Goal: Task Accomplishment & Management: Use online tool/utility

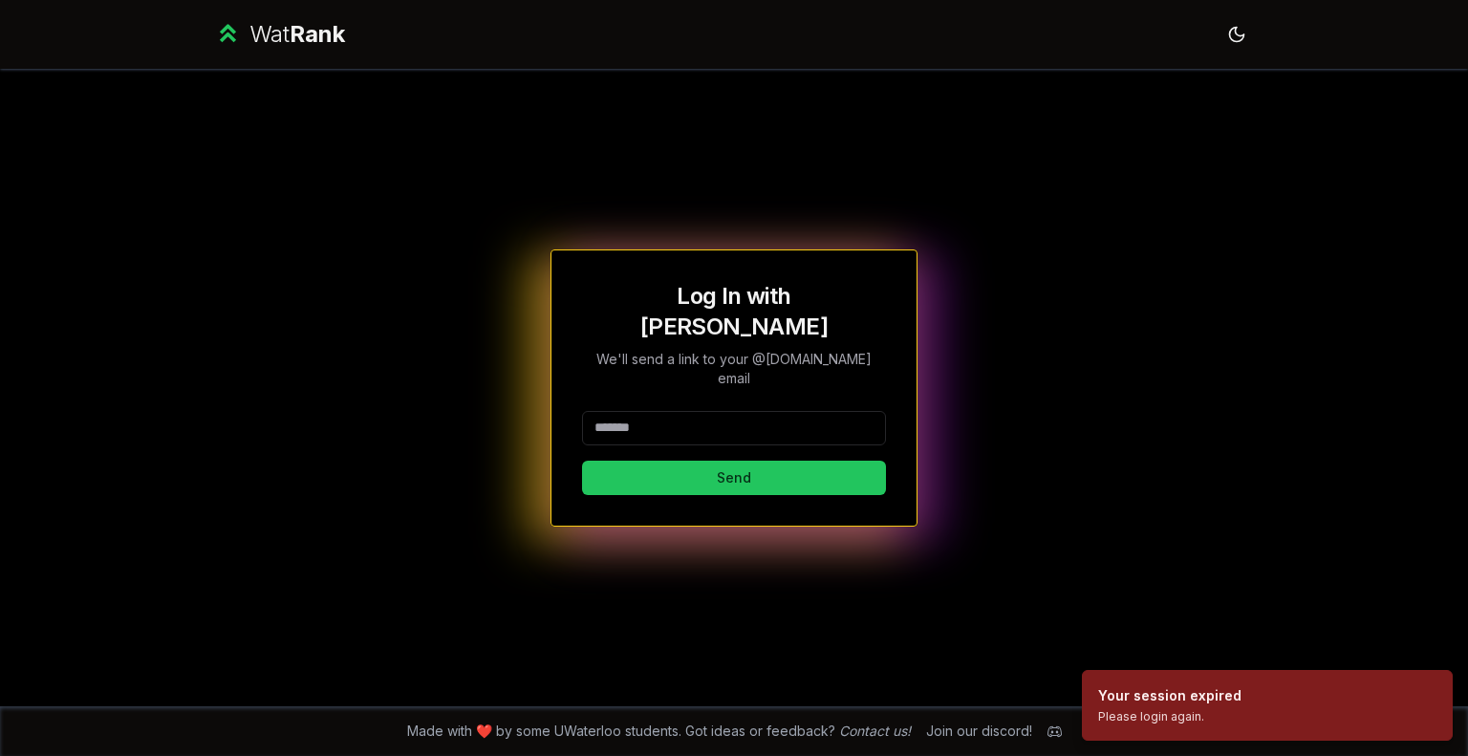
click at [822, 411] on input at bounding box center [734, 428] width 304 height 34
click at [756, 461] on button "Send" at bounding box center [734, 478] width 304 height 34
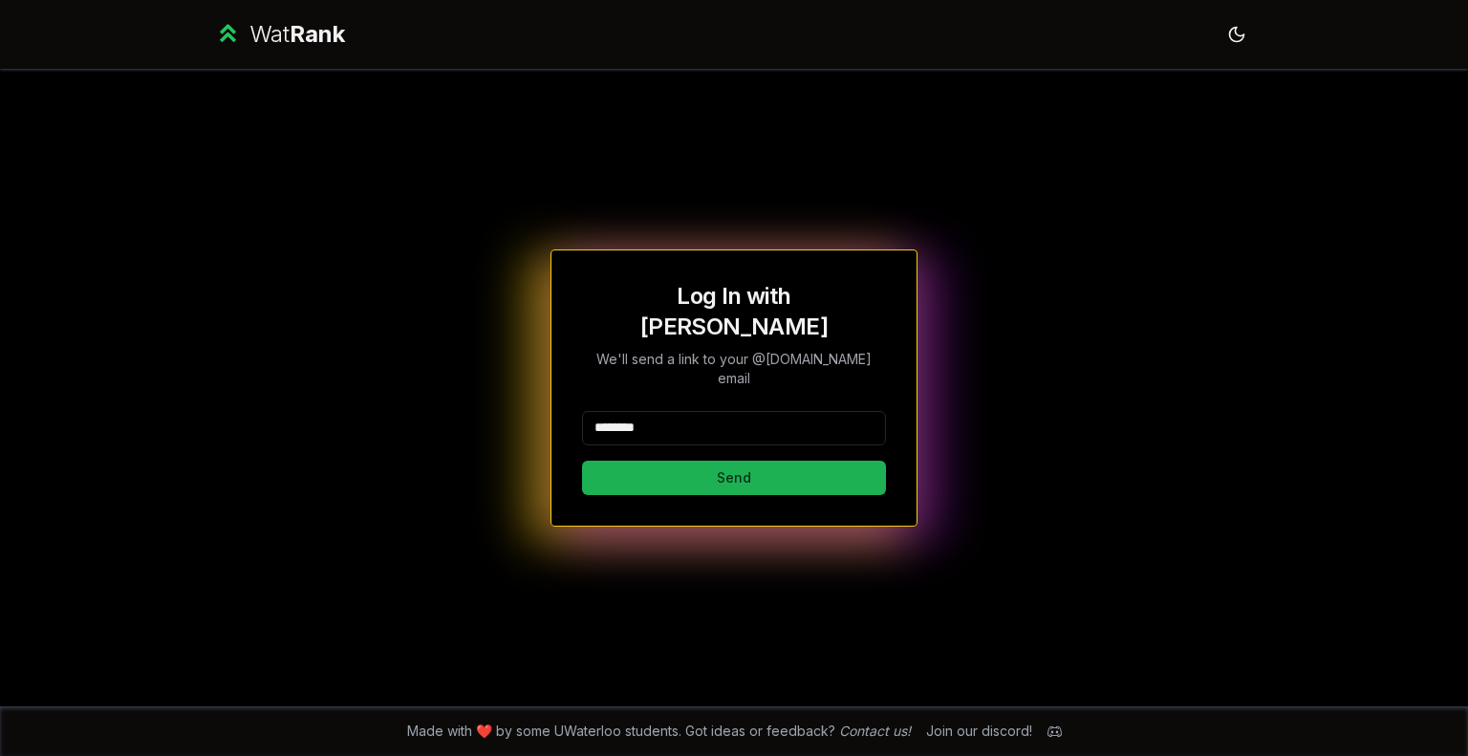
type input "********"
click at [649, 461] on button "Send" at bounding box center [734, 478] width 304 height 34
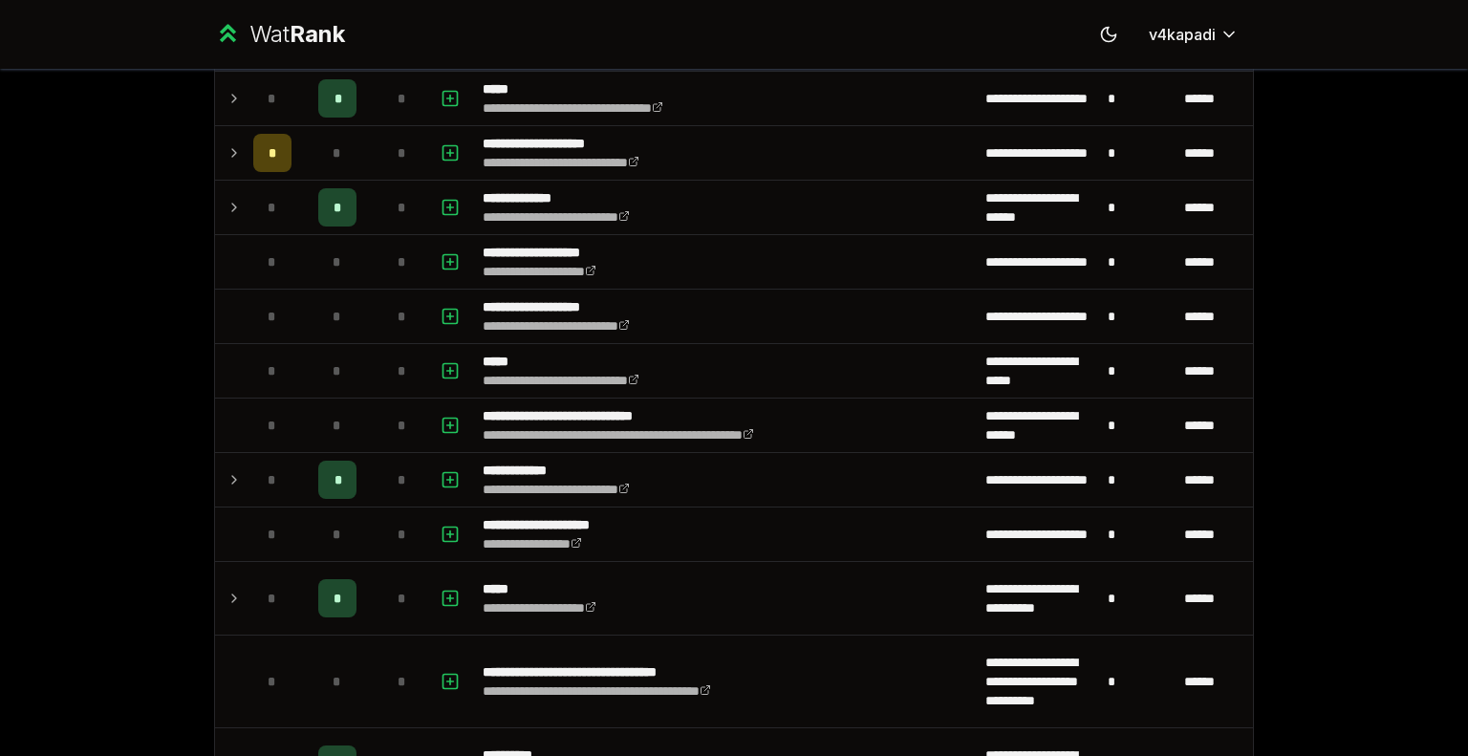
scroll to position [829, 0]
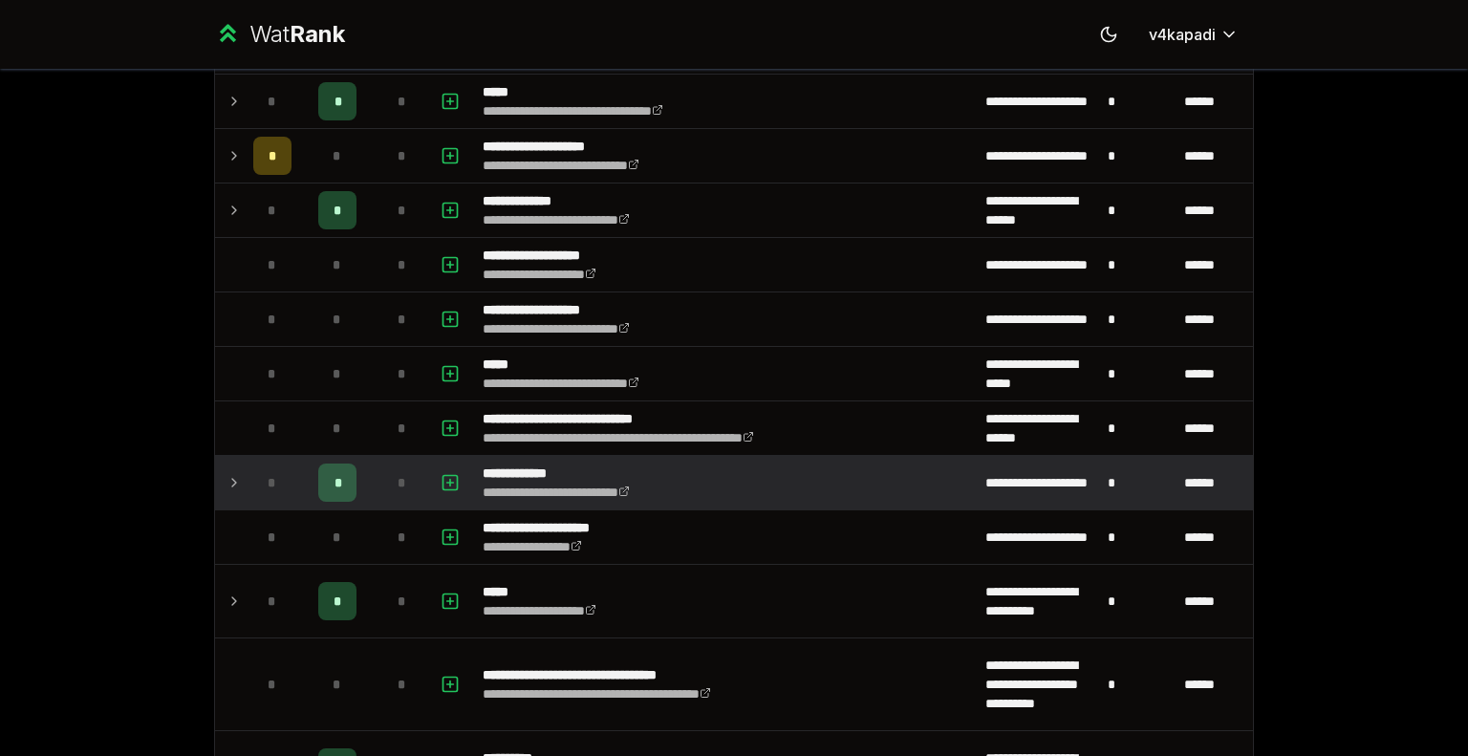
click at [232, 479] on icon at bounding box center [234, 483] width 4 height 8
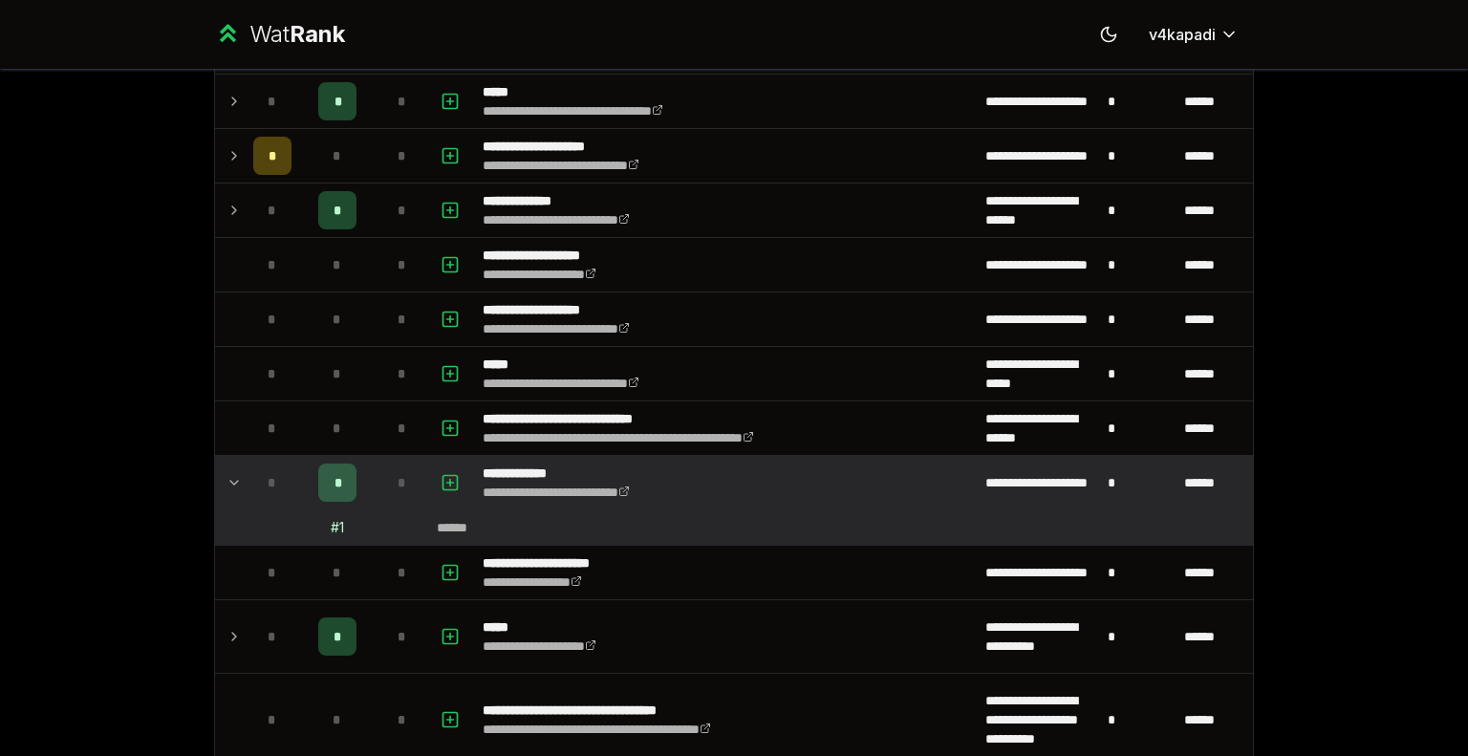
click at [226, 474] on icon at bounding box center [233, 482] width 15 height 23
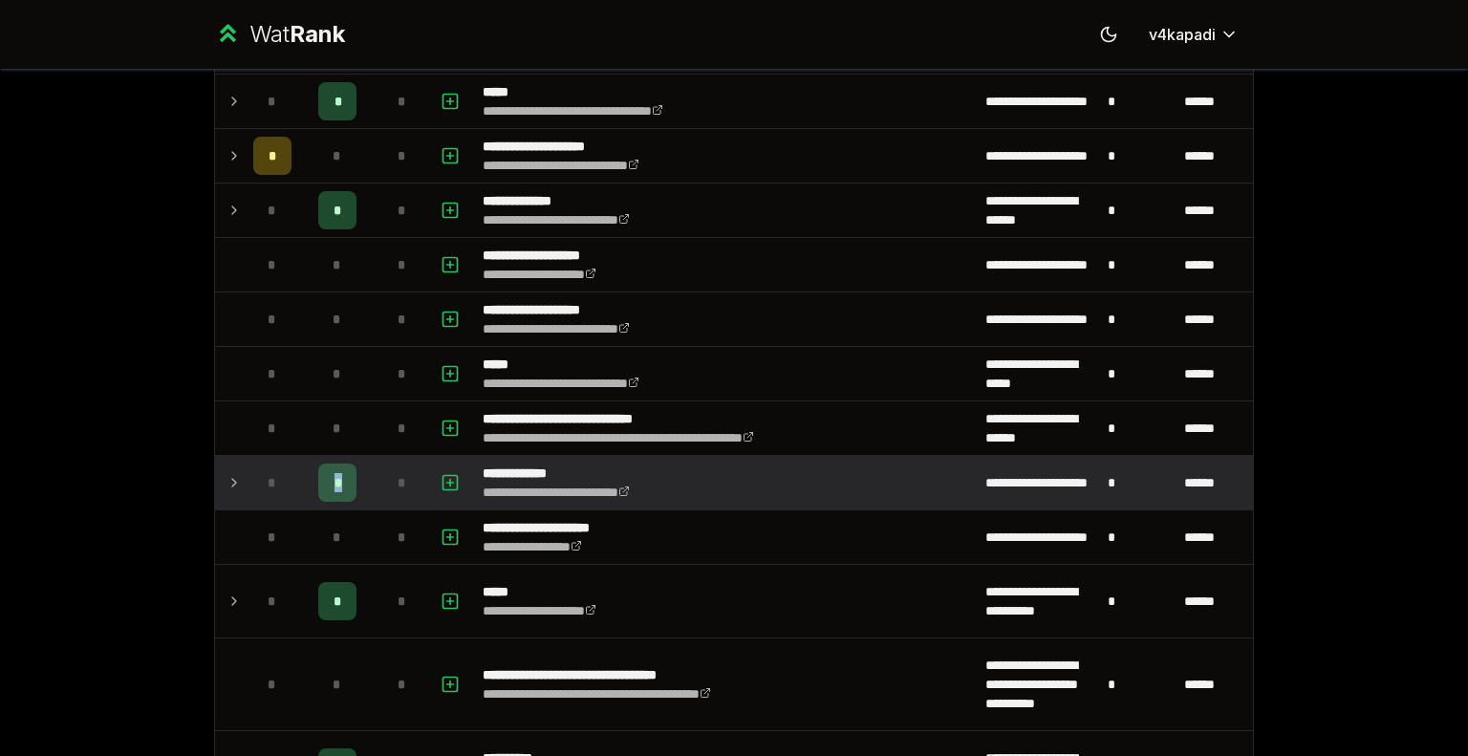
drag, startPoint x: 334, startPoint y: 486, endPoint x: 312, endPoint y: 484, distance: 22.1
click at [318, 484] on div "*" at bounding box center [337, 482] width 38 height 38
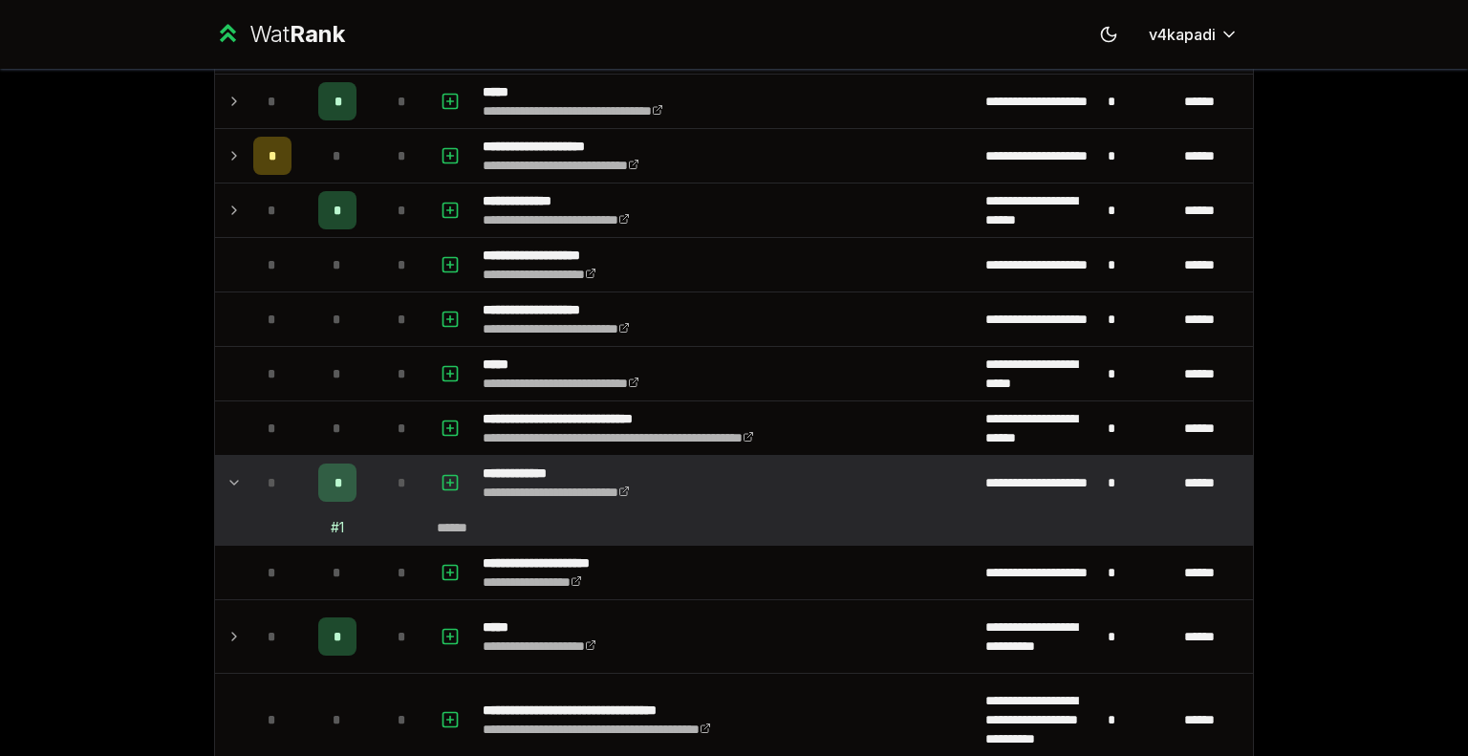
click at [164, 500] on div "**********" at bounding box center [734, 378] width 1468 height 756
click at [226, 477] on icon at bounding box center [233, 482] width 15 height 23
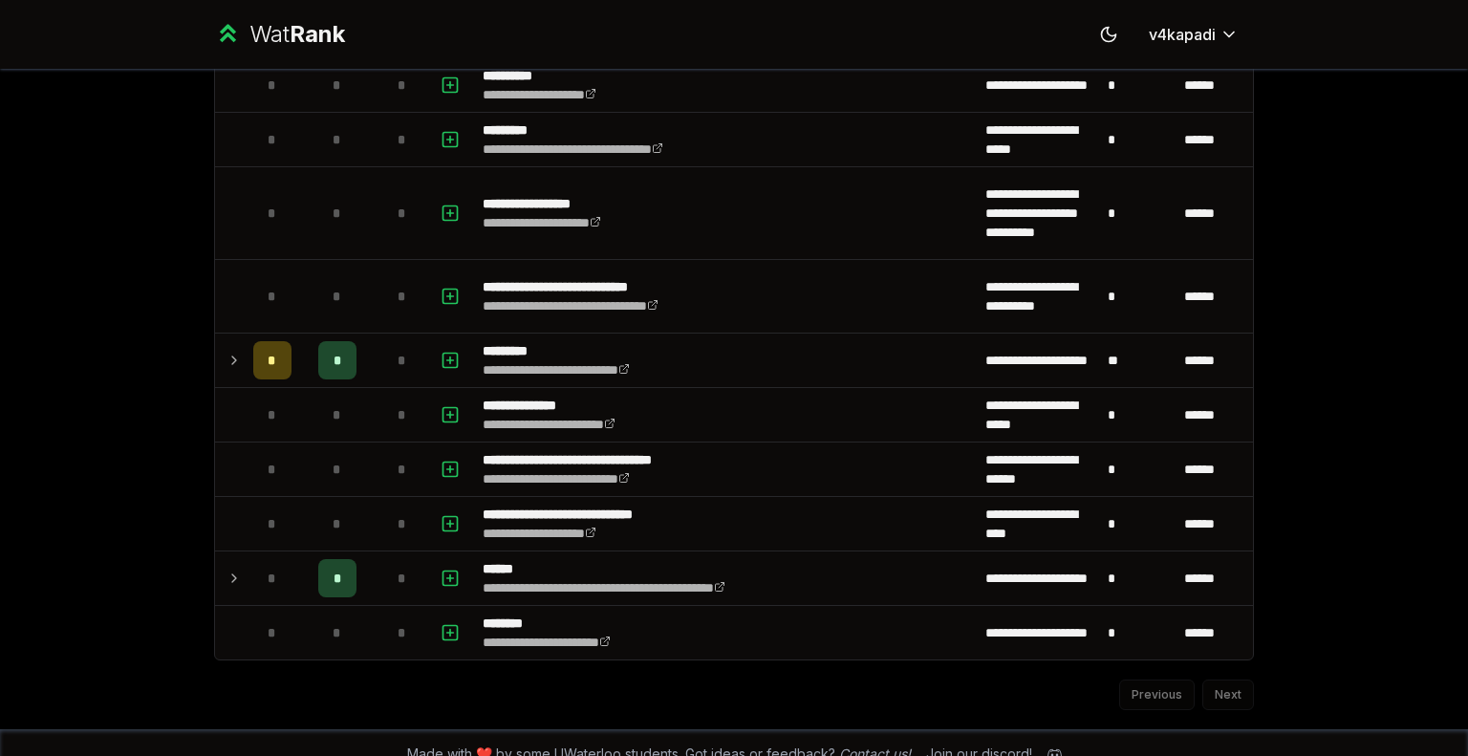
scroll to position [2437, 0]
